Goal: Transaction & Acquisition: Register for event/course

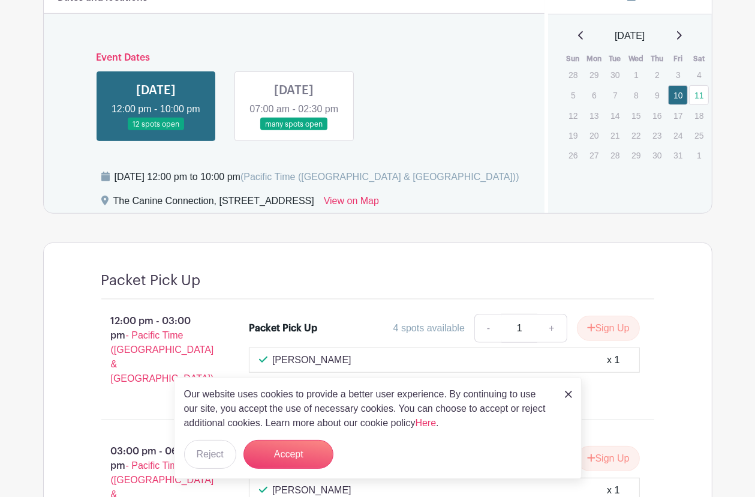
scroll to position [545, 0]
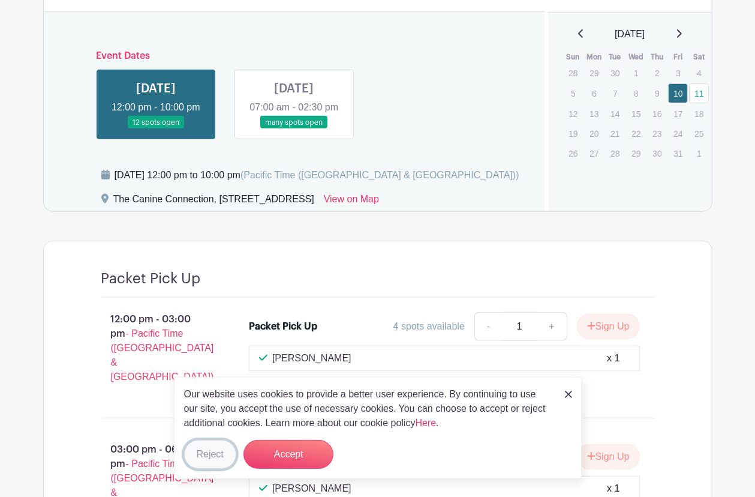
click at [204, 456] on button "Reject" at bounding box center [210, 454] width 52 height 29
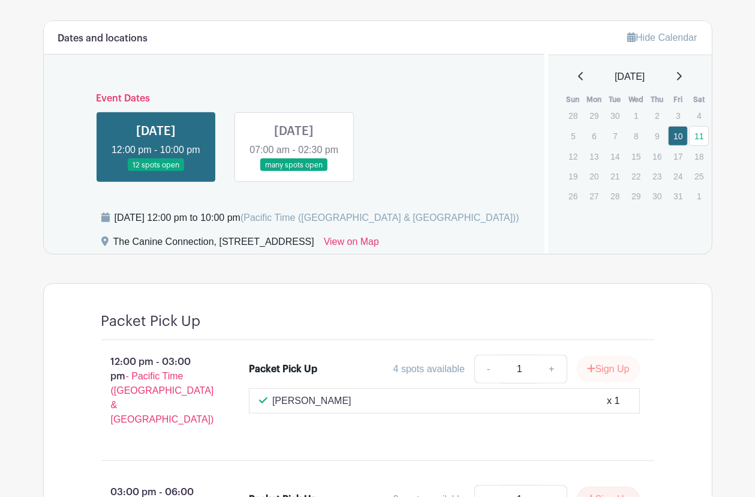
scroll to position [502, 0]
click at [294, 172] on link at bounding box center [294, 172] width 0 height 0
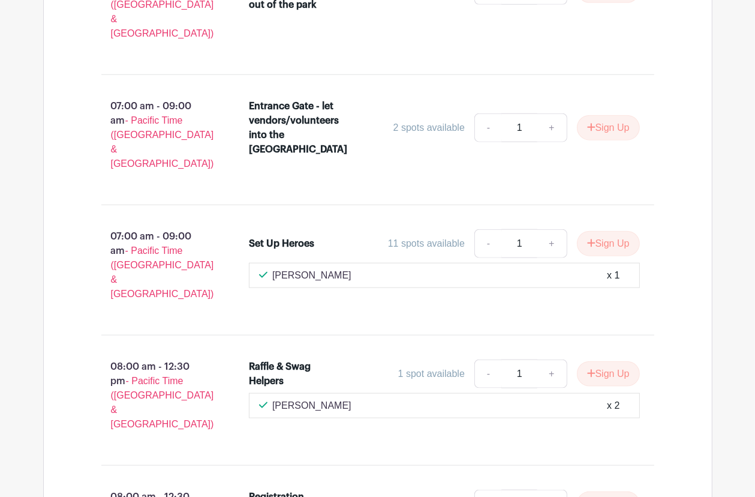
scroll to position [1037, 0]
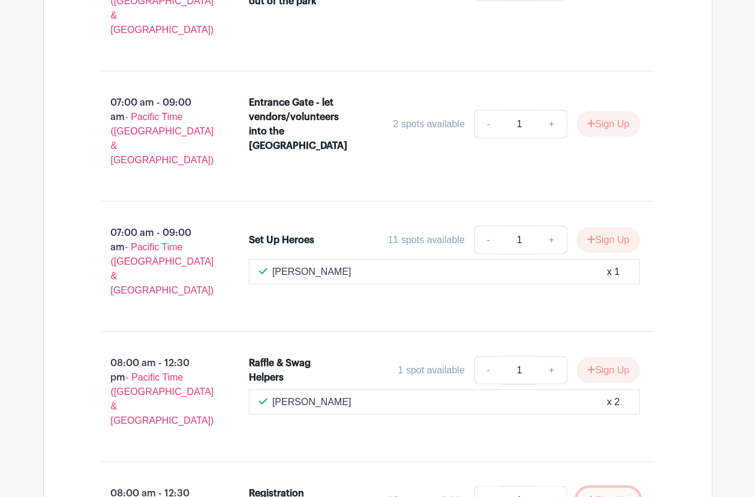
click at [598, 488] on button "Sign Up" at bounding box center [608, 500] width 63 height 25
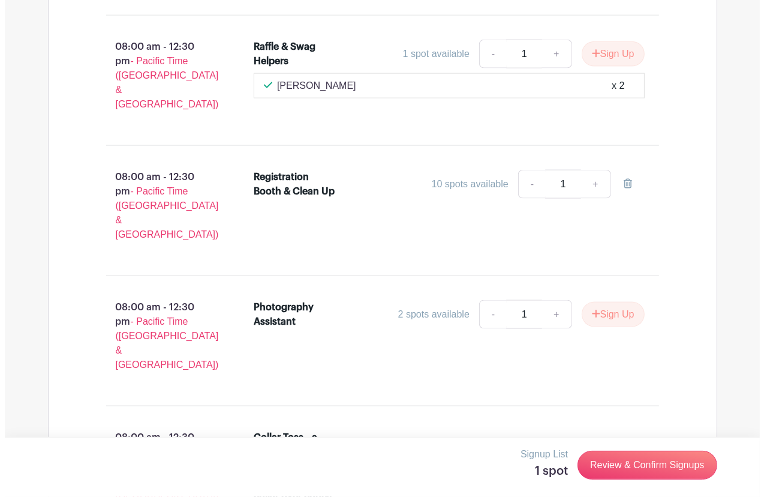
scroll to position [1327, 0]
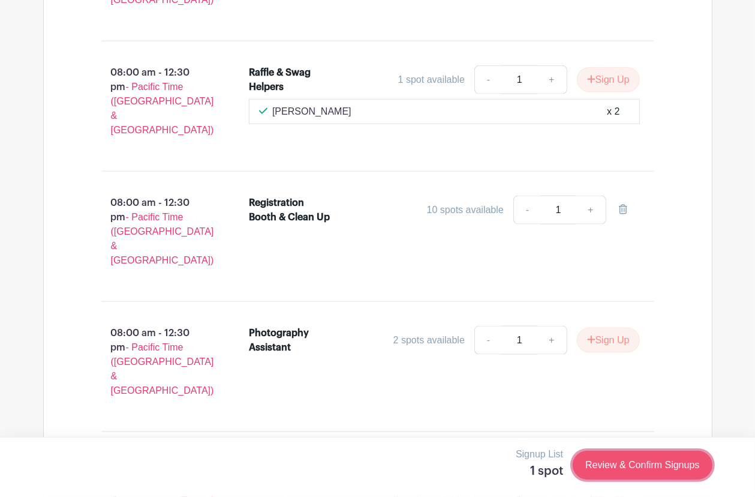
click at [621, 460] on link "Review & Confirm Signups" at bounding box center [642, 465] width 139 height 29
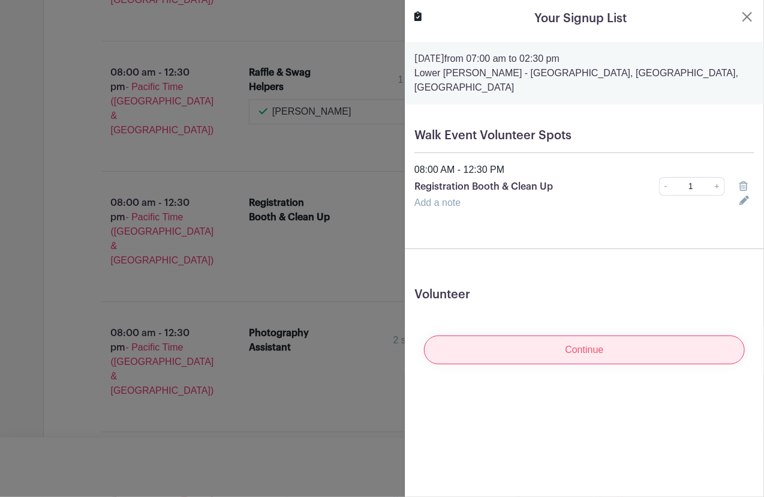
click at [543, 342] on input "Continue" at bounding box center [584, 349] width 321 height 29
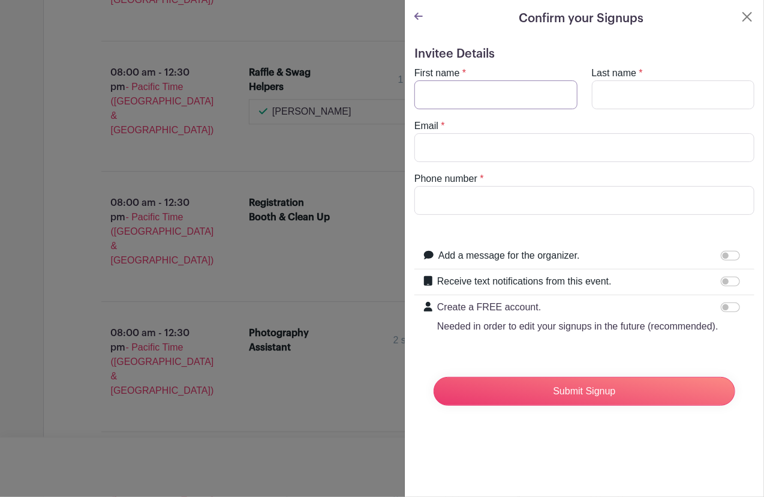
click at [461, 86] on input "First name" at bounding box center [496, 94] width 163 height 29
type input "[PERSON_NAME]"
click at [440, 150] on input "Email" at bounding box center [585, 147] width 340 height 29
type input "[PERSON_NAME][EMAIL_ADDRESS][DOMAIN_NAME]"
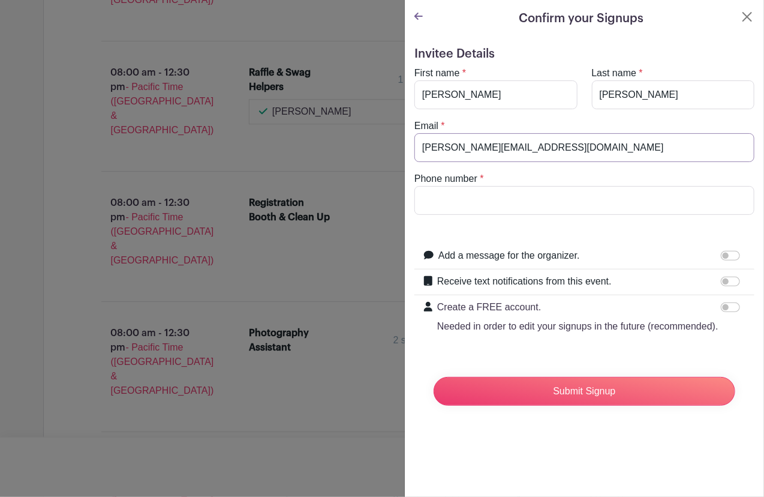
type input "5305926702"
click at [728, 280] on input "Receive text notifications from this event." at bounding box center [730, 282] width 19 height 10
checkbox input "true"
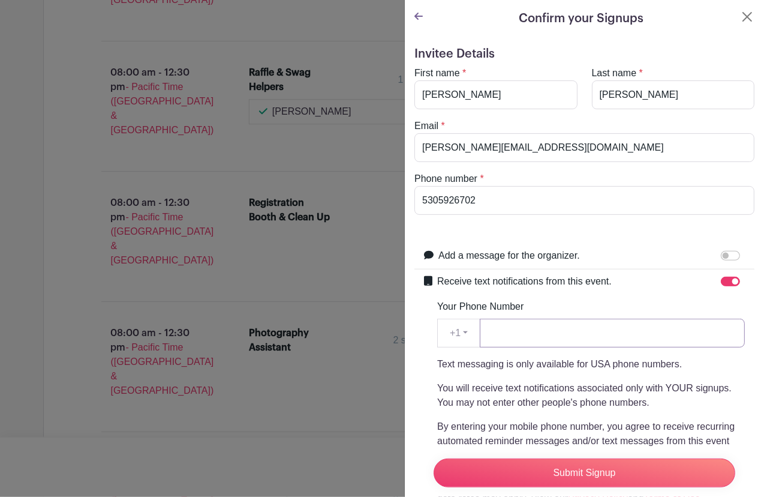
click at [576, 324] on input "Your Phone Number" at bounding box center [612, 333] width 265 height 29
type input "5305926702"
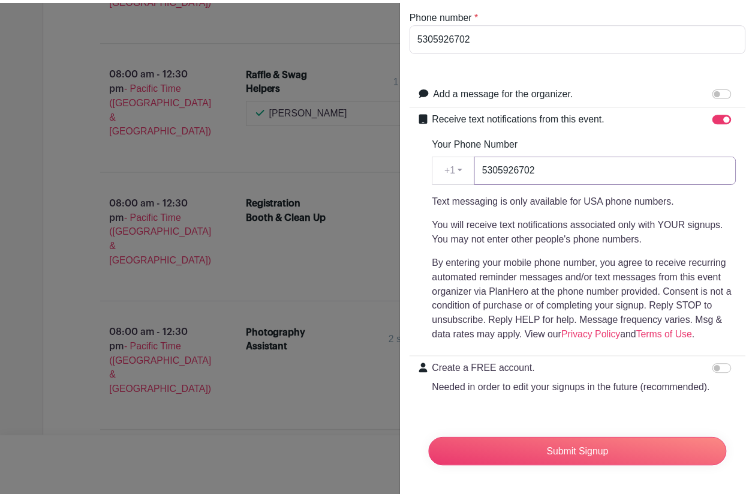
scroll to position [185, 0]
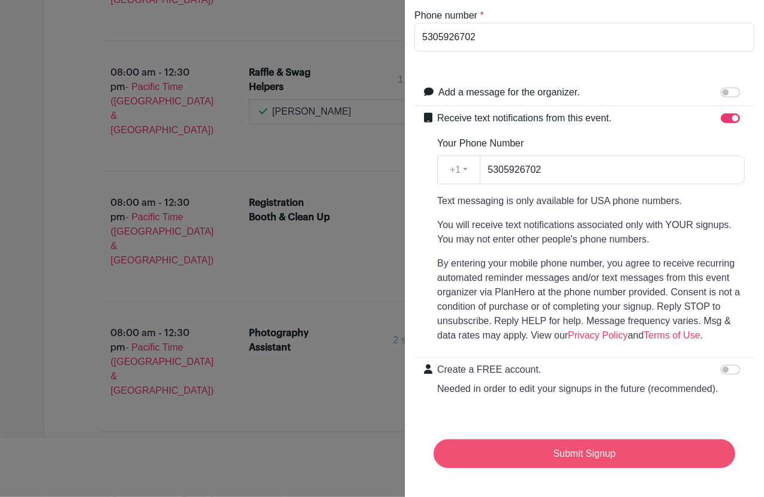
click at [547, 443] on input "Submit Signup" at bounding box center [585, 453] width 302 height 29
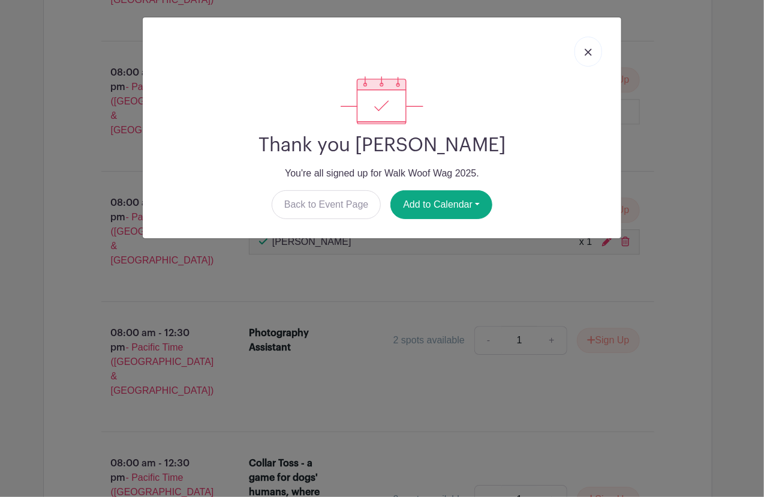
click at [590, 49] on img at bounding box center [588, 52] width 7 height 7
